Goal: Task Accomplishment & Management: Manage account settings

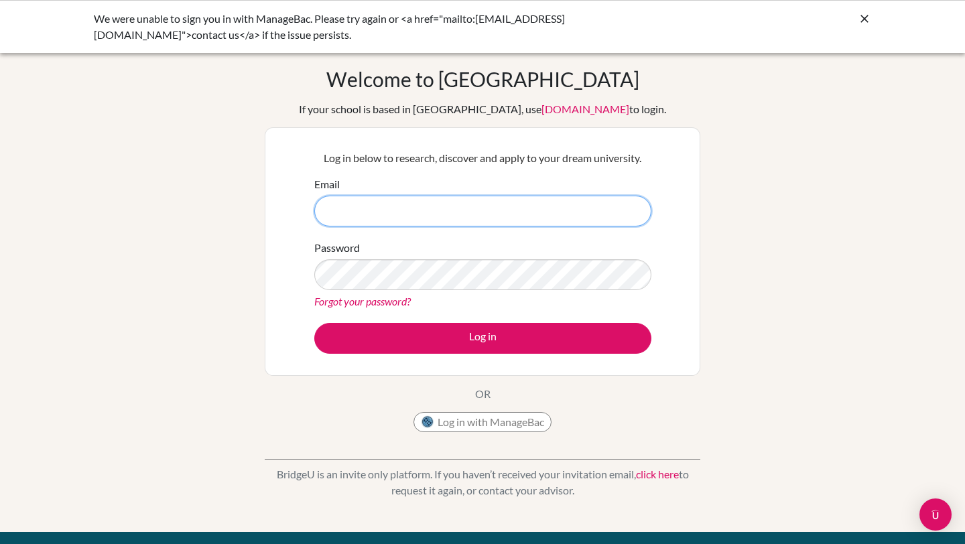
type input "[EMAIL_ADDRESS][DOMAIN_NAME]"
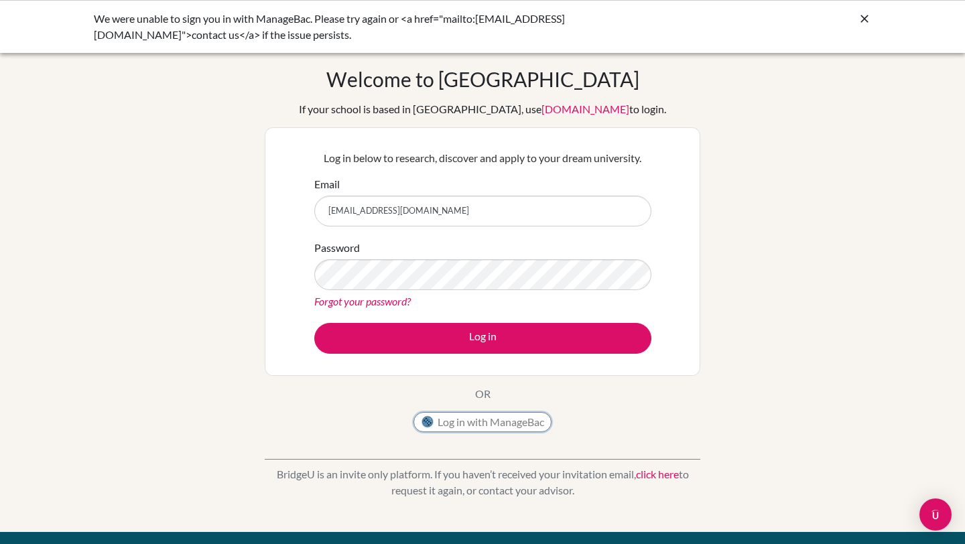
click at [466, 417] on button "Log in with ManageBac" at bounding box center [482, 422] width 138 height 20
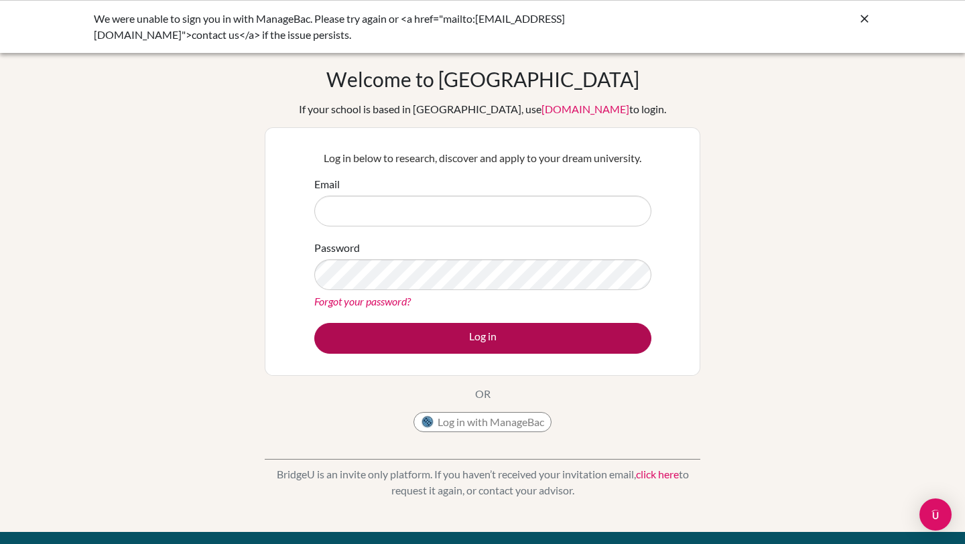
type input "[EMAIL_ADDRESS][DOMAIN_NAME]"
click at [437, 326] on button "Log in" at bounding box center [482, 338] width 337 height 31
